Goal: Information Seeking & Learning: Check status

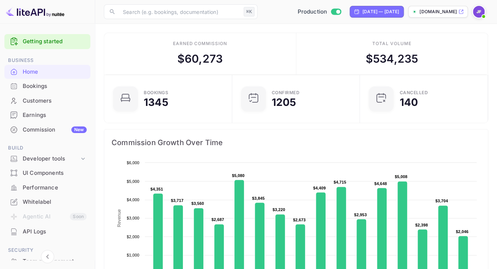
scroll to position [119, 124]
click at [44, 122] on div "Earnings" at bounding box center [47, 115] width 86 height 14
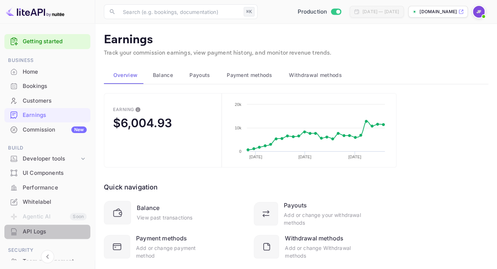
click at [34, 229] on div "API Logs" at bounding box center [55, 231] width 64 height 8
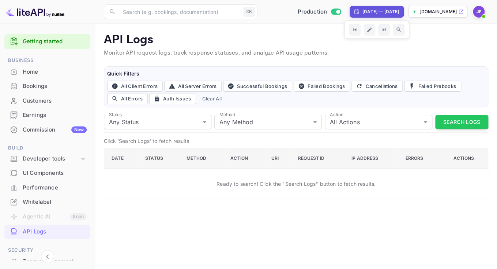
click at [359, 15] on div "[DATE] — [DATE]" at bounding box center [377, 12] width 54 height 12
select select "7"
select select "2025"
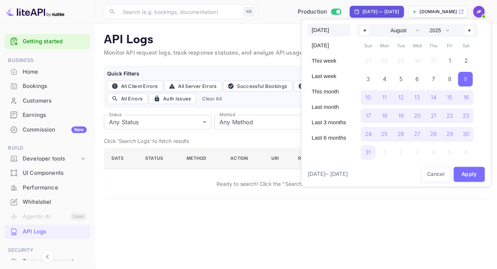
click at [329, 32] on span "[DATE]" at bounding box center [328, 30] width 43 height 12
select select "9"
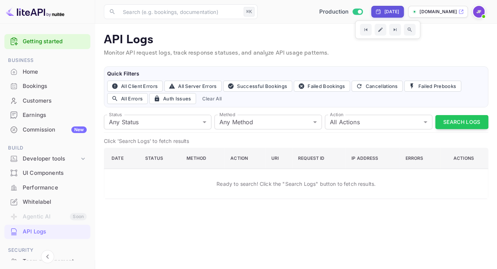
click at [384, 12] on div "[DATE]" at bounding box center [391, 11] width 15 height 7
select select "9"
select select "2025"
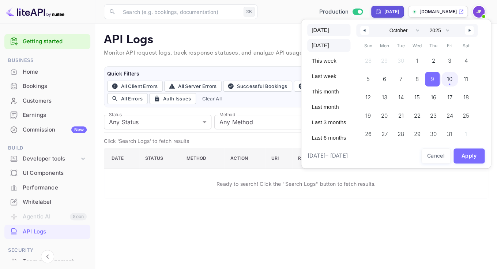
click at [328, 29] on span "[DATE]" at bounding box center [328, 30] width 43 height 12
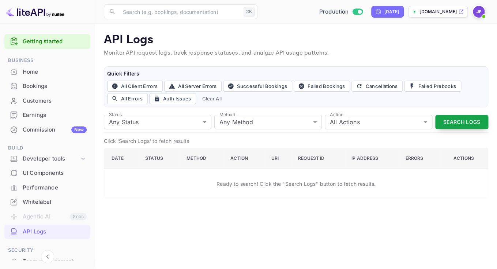
click at [462, 121] on button "Search Logs" at bounding box center [461, 122] width 53 height 14
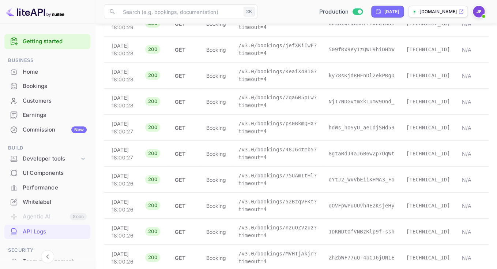
scroll to position [756, 0]
